Goal: Find specific page/section: Find specific page/section

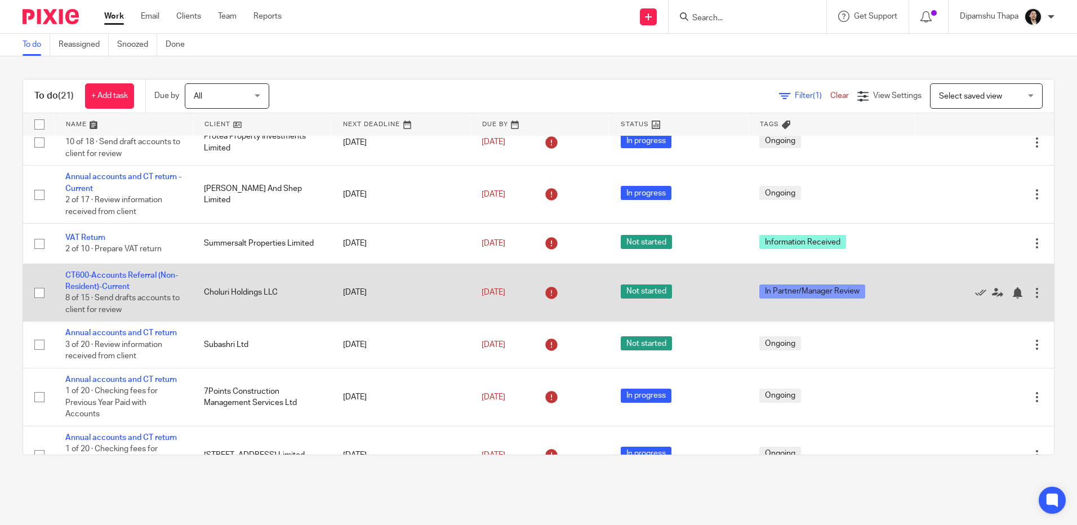
scroll to position [338, 0]
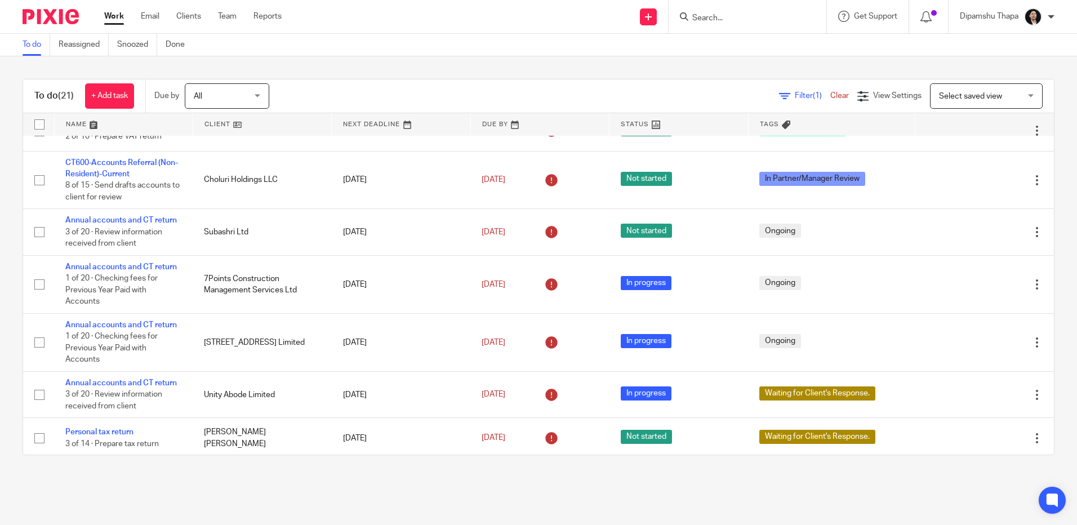
drag, startPoint x: 175, startPoint y: 296, endPoint x: 263, endPoint y: 479, distance: 203.1
click at [263, 479] on main "To do Reassigned Snoozed Done To do (21) + Add task Due by All All Today Tomorr…" at bounding box center [538, 262] width 1077 height 525
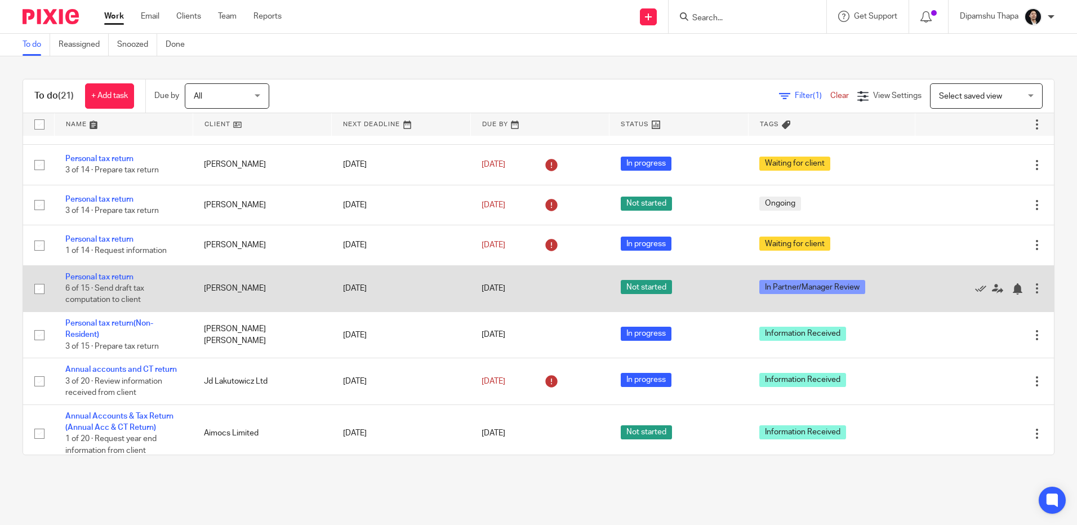
scroll to position [700, 0]
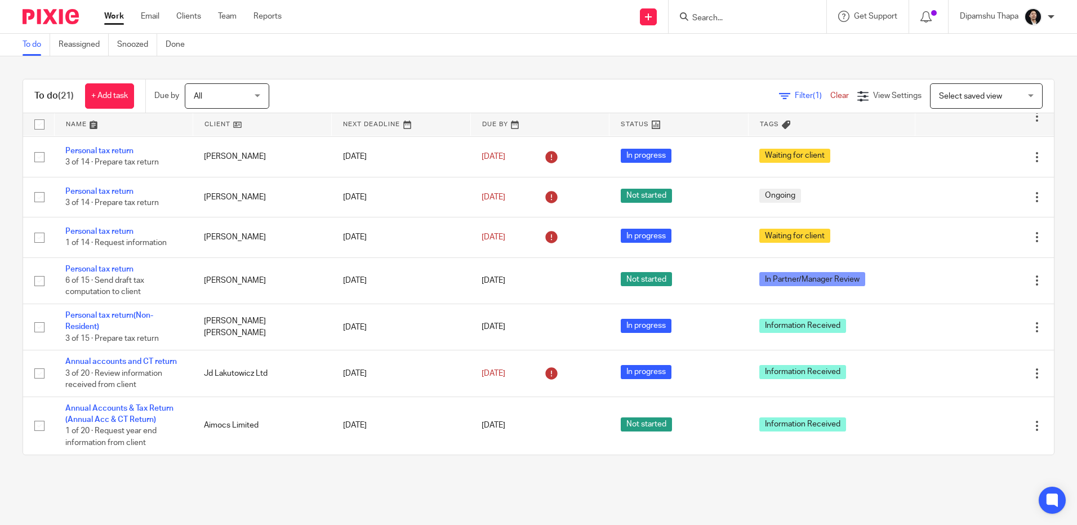
click at [150, 480] on main "To do Reassigned Snoozed Done To do (21) + Add task Due by All All Today Tomorr…" at bounding box center [538, 262] width 1077 height 525
click at [695, 5] on div at bounding box center [748, 16] width 158 height 33
click at [697, 10] on form at bounding box center [751, 17] width 120 height 14
click at [698, 11] on form at bounding box center [751, 17] width 120 height 14
drag, startPoint x: 698, startPoint y: 11, endPoint x: 570, endPoint y: 32, distance: 129.6
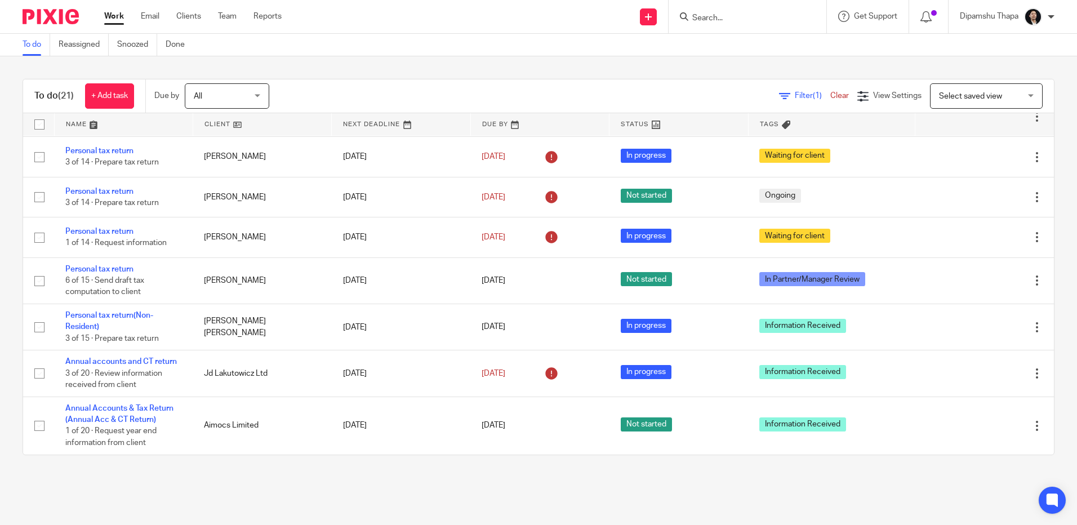
click at [570, 32] on div "Send new email Create task Add client Get Support Contact via email Check our d…" at bounding box center [688, 16] width 779 height 33
click at [737, 17] on input "Search" at bounding box center [741, 19] width 101 height 10
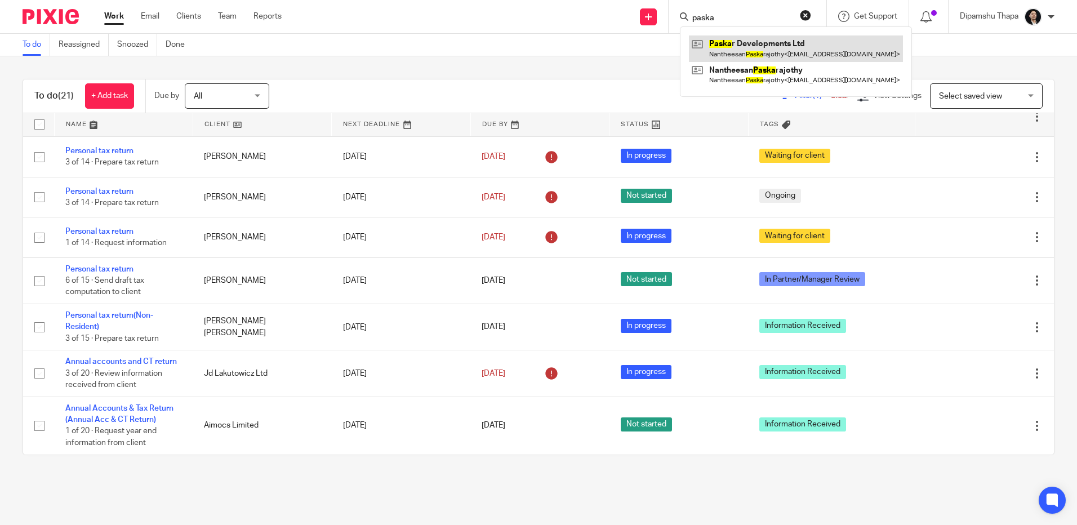
type input "paska"
click at [747, 50] on link at bounding box center [796, 48] width 214 height 26
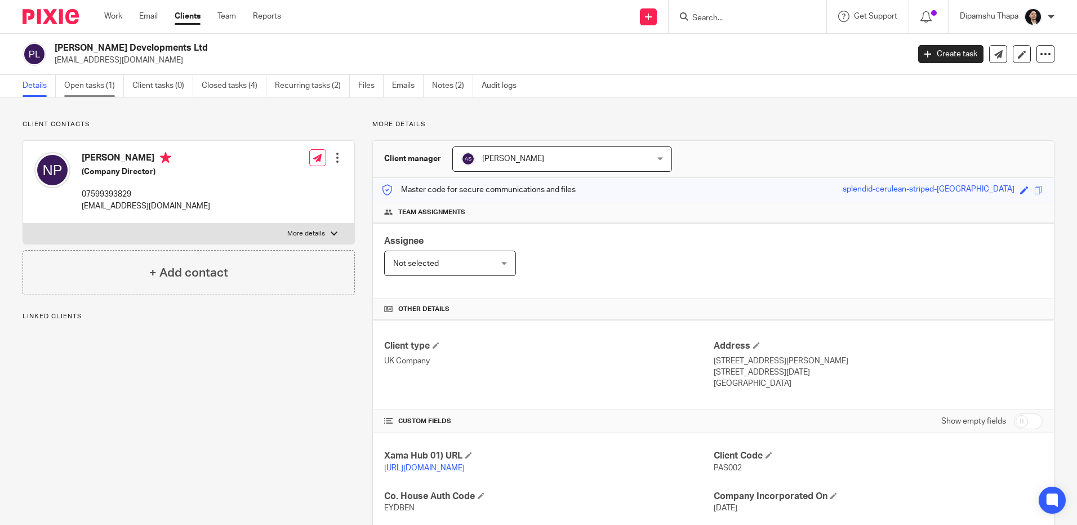
click at [72, 91] on link "Open tasks (1)" at bounding box center [94, 86] width 60 height 22
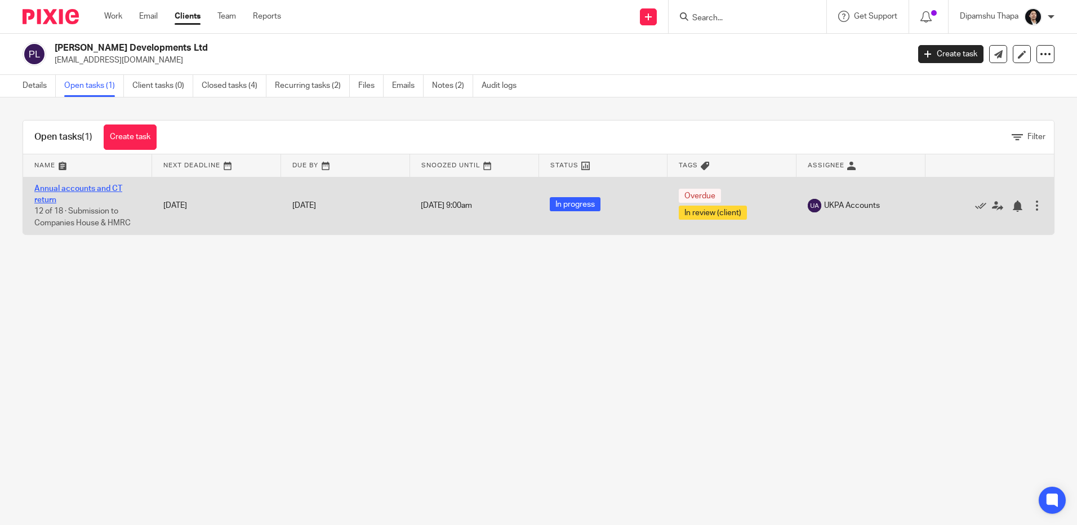
click at [84, 189] on link "Annual accounts and CT return" at bounding box center [78, 194] width 88 height 19
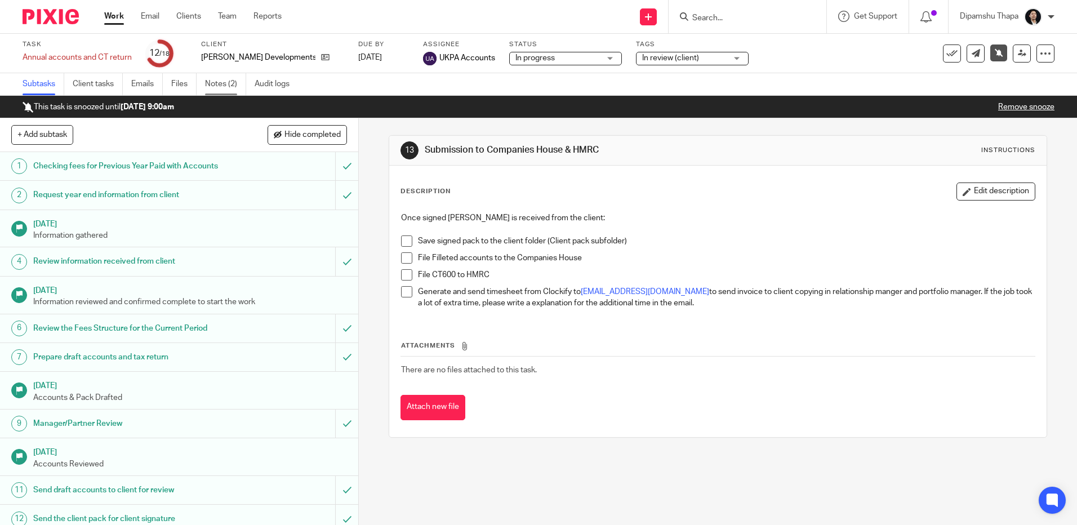
click at [225, 79] on link "Notes (2)" at bounding box center [225, 84] width 41 height 22
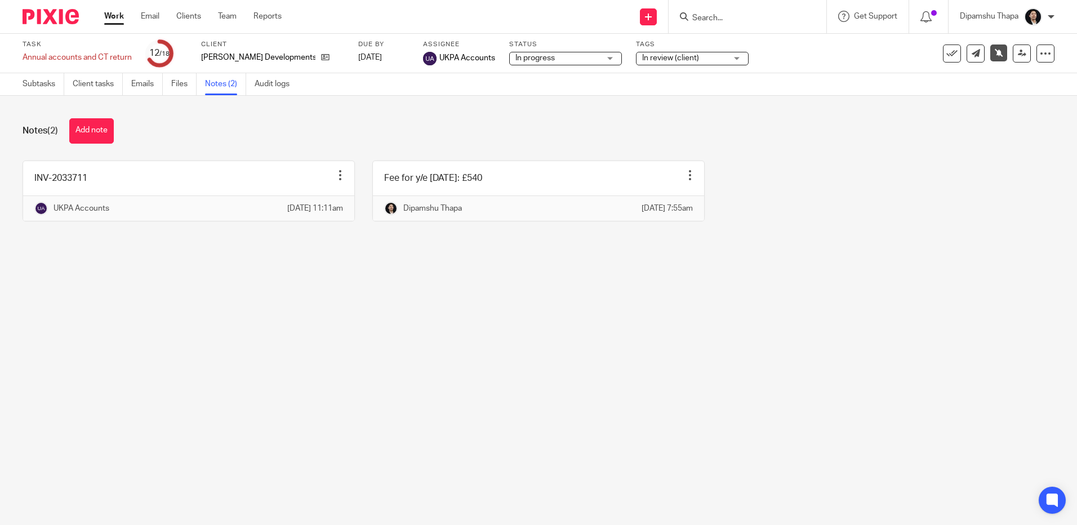
click at [28, 15] on img at bounding box center [51, 16] width 56 height 15
